Goal: Task Accomplishment & Management: Manage account settings

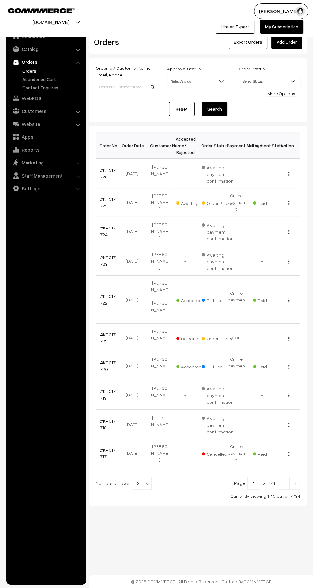
click at [107, 196] on link "#KP017725" at bounding box center [108, 202] width 16 height 12
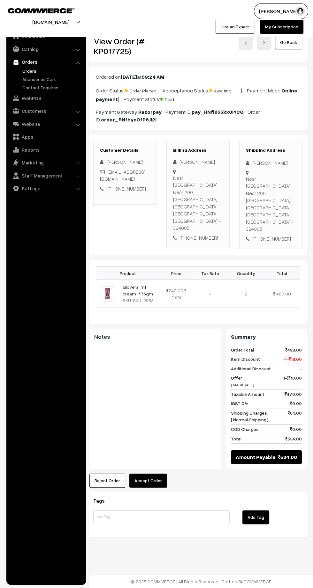
click at [160, 481] on button "Accept Order" at bounding box center [148, 481] width 38 height 14
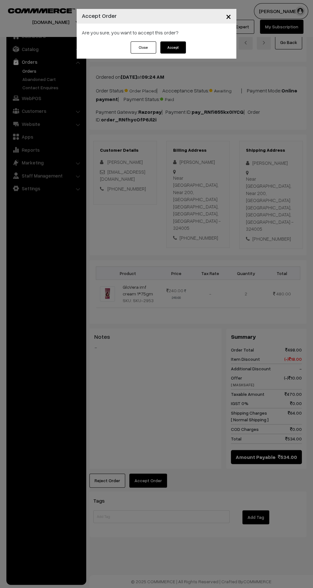
click at [177, 49] on button "Accept" at bounding box center [173, 47] width 26 height 12
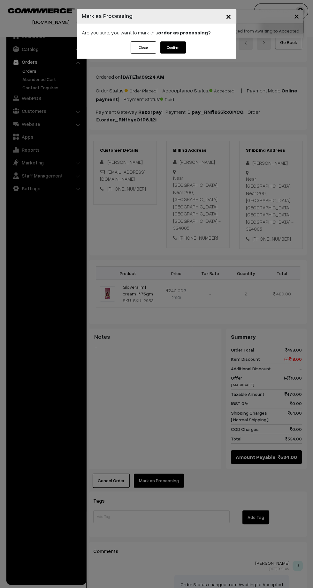
click at [181, 47] on button "Confirm" at bounding box center [173, 47] width 26 height 12
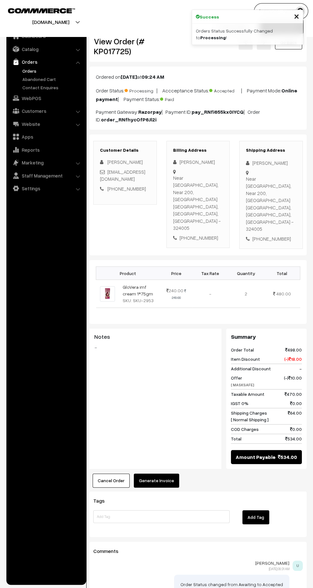
click at [164, 474] on button "Generate Invoice" at bounding box center [156, 481] width 45 height 14
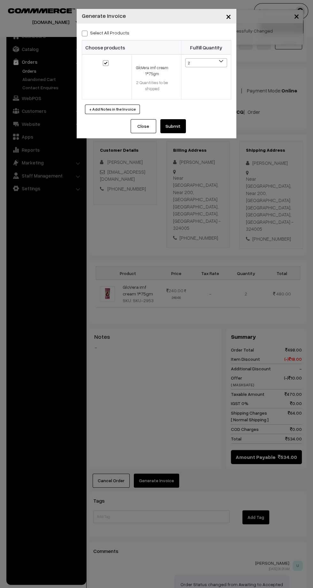
click at [182, 127] on button "Submit" at bounding box center [173, 126] width 26 height 14
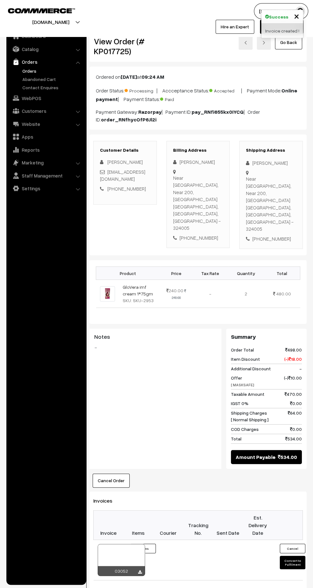
click at [139, 570] on icon at bounding box center [140, 572] width 4 height 4
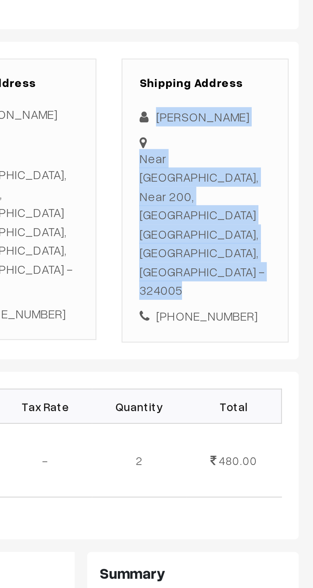
click at [268, 164] on div "[PERSON_NAME]" at bounding box center [271, 162] width 50 height 7
copy div "[PERSON_NAME]"
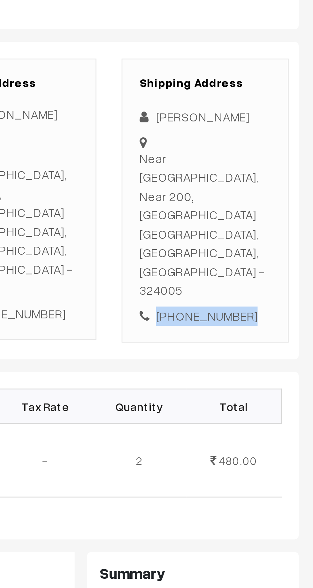
click at [277, 239] on div "[PHONE_NUMBER]" at bounding box center [271, 238] width 50 height 7
copy div "6394848836"
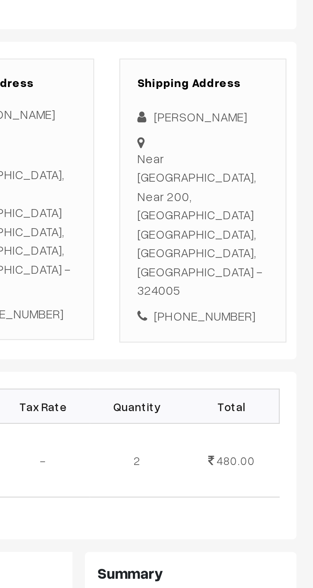
copy div "Near 200, Transport Nagar, Rangbari, Kota, Rajasthan 324003"
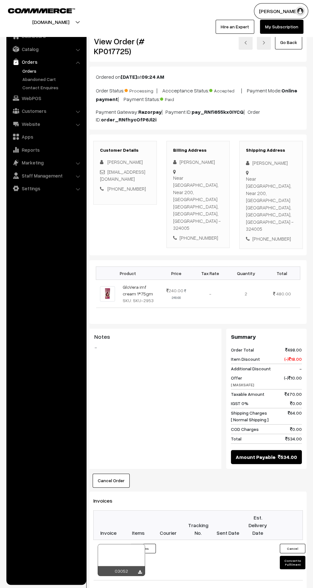
click at [288, 564] on button "Convert to Fulfilment" at bounding box center [292, 562] width 26 height 13
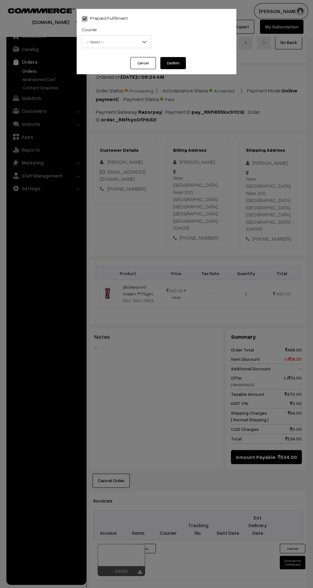
click at [110, 42] on span "-- Select --" at bounding box center [116, 41] width 69 height 11
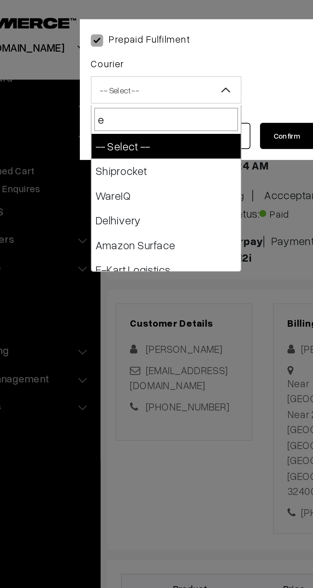
type input "e-"
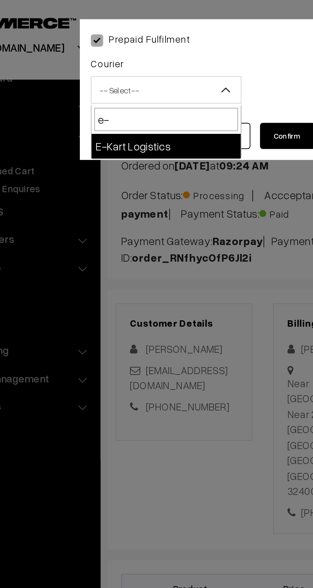
select select "6"
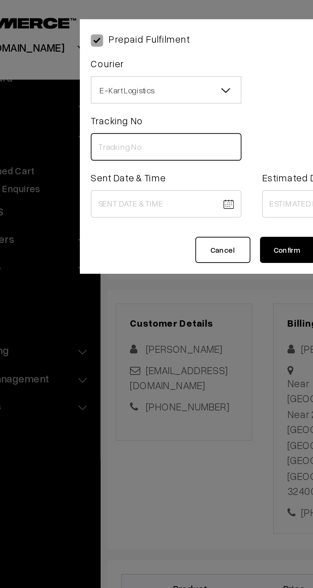
paste input "ICYP0004266528"
type input "ICYP0004266528"
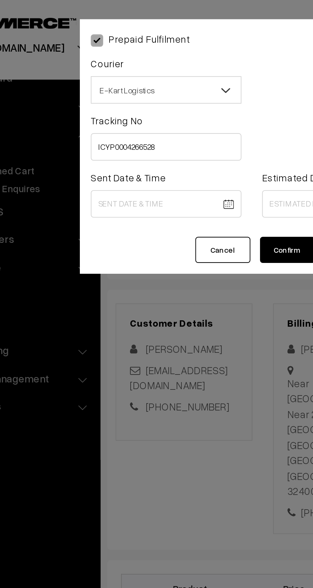
click at [116, 93] on body "Thank you for showing interest. Our team will call you shortly. Close kirtiphar…" at bounding box center [156, 397] width 313 height 794
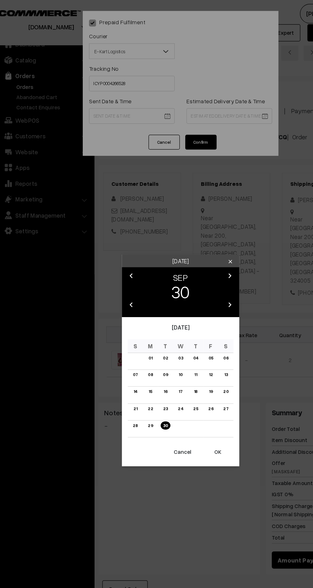
click at [189, 373] on button "OK" at bounding box center [187, 369] width 26 height 14
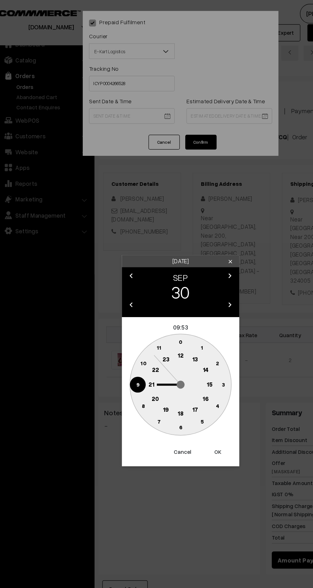
click at [156, 290] on text "12" at bounding box center [156, 290] width 5 height 6
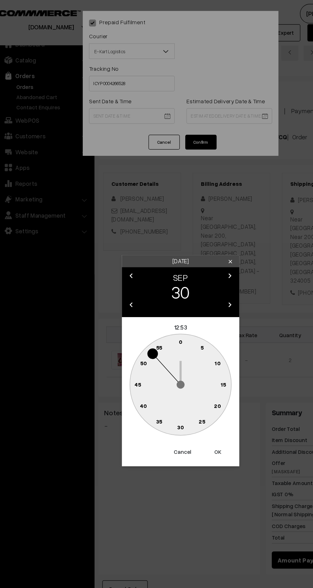
click at [121, 313] on text "45" at bounding box center [121, 313] width 5 height 5
type input "30-09-2025 12:45"
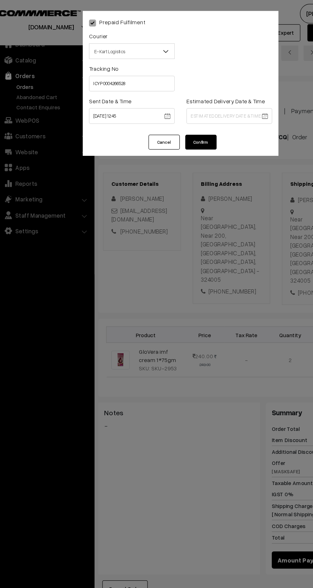
click at [205, 94] on body "Thank you for showing interest. Our team will call you shortly. Close kirtiphar…" at bounding box center [156, 397] width 313 height 794
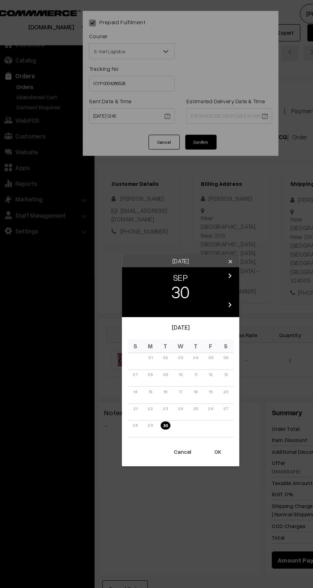
click at [198, 223] on icon "chevron_right" at bounding box center [197, 225] width 8 height 8
click at [132, 306] on link "06" at bounding box center [132, 306] width 8 height 7
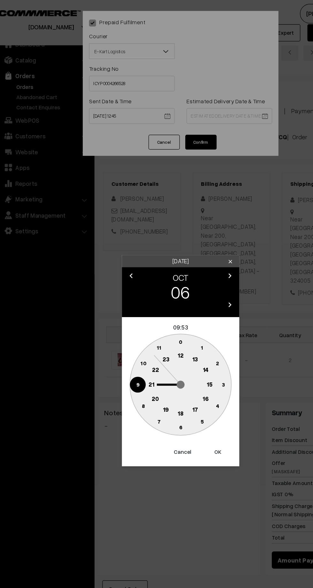
click at [132, 313] on text "21" at bounding box center [132, 314] width 5 height 6
click at [160, 348] on circle at bounding box center [156, 348] width 13 height 13
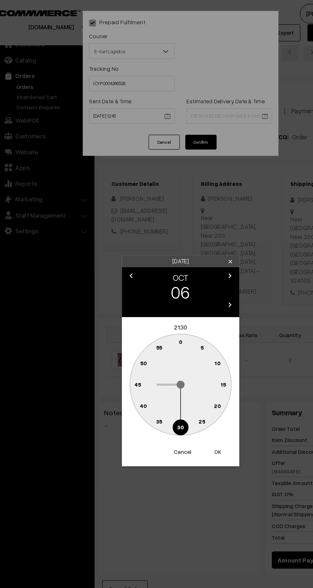
type input "06-10-2025 21:30"
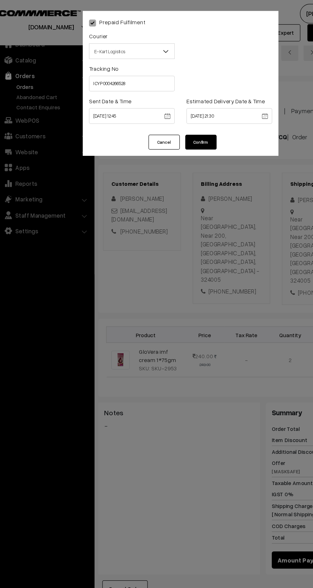
click at [179, 120] on button "Confirm" at bounding box center [173, 116] width 26 height 12
